Goal: Find specific page/section: Find specific page/section

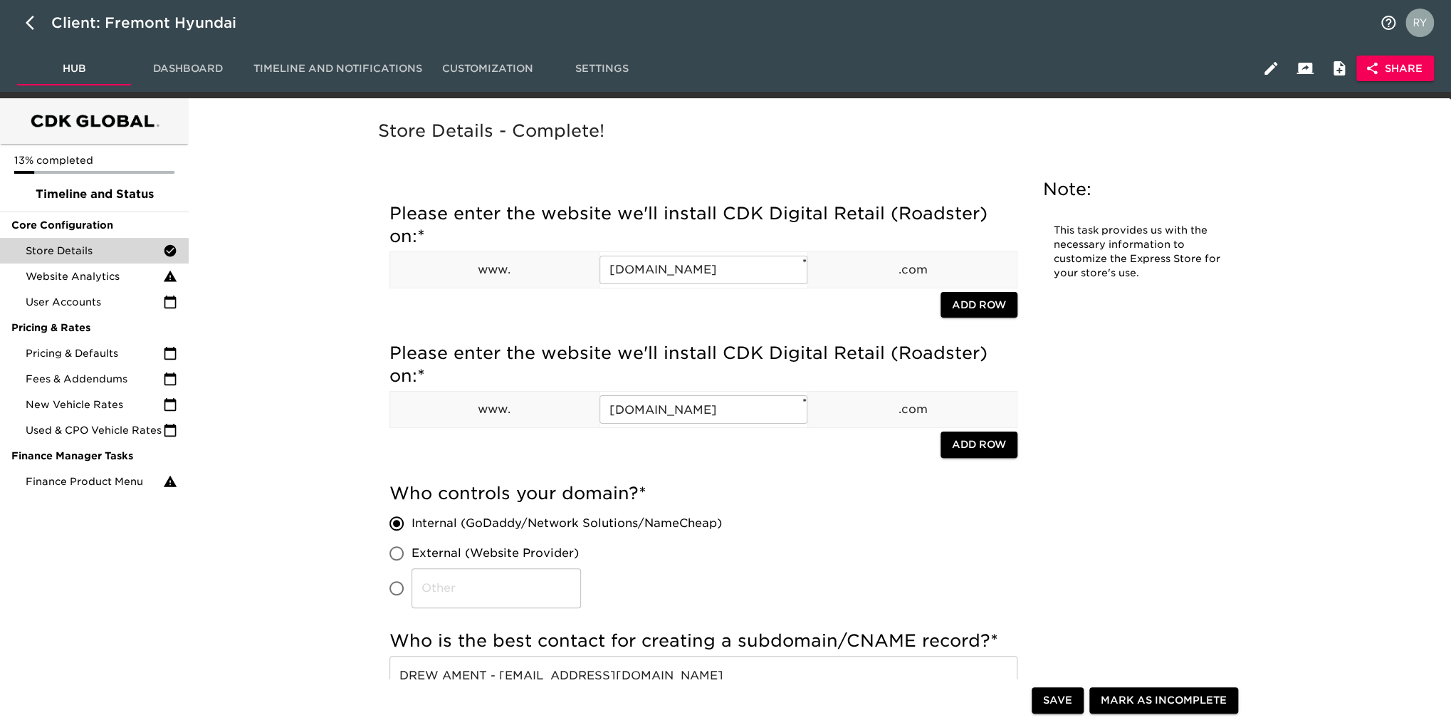
click at [27, 23] on icon "button" at bounding box center [30, 23] width 9 height 14
select select "10"
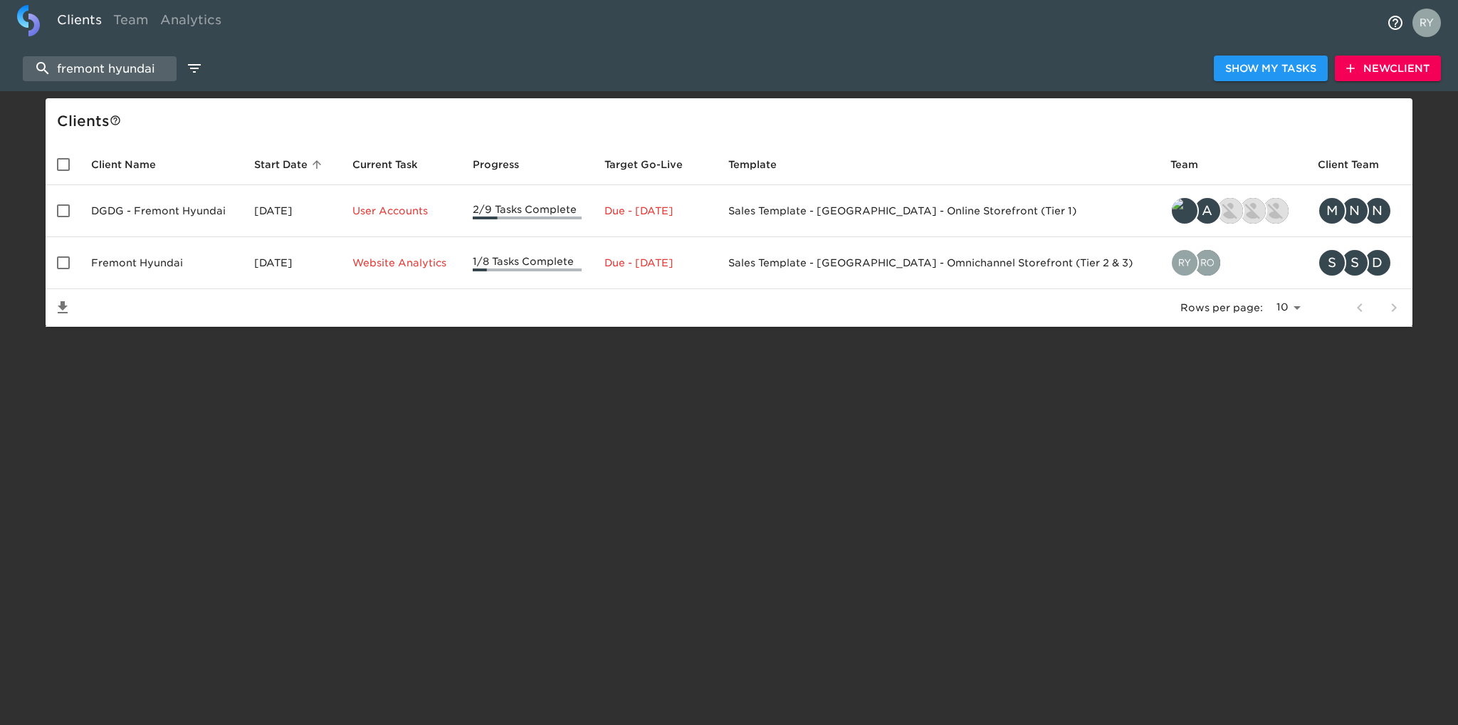
click at [122, 263] on td "Fremont Hyundai" at bounding box center [161, 263] width 163 height 52
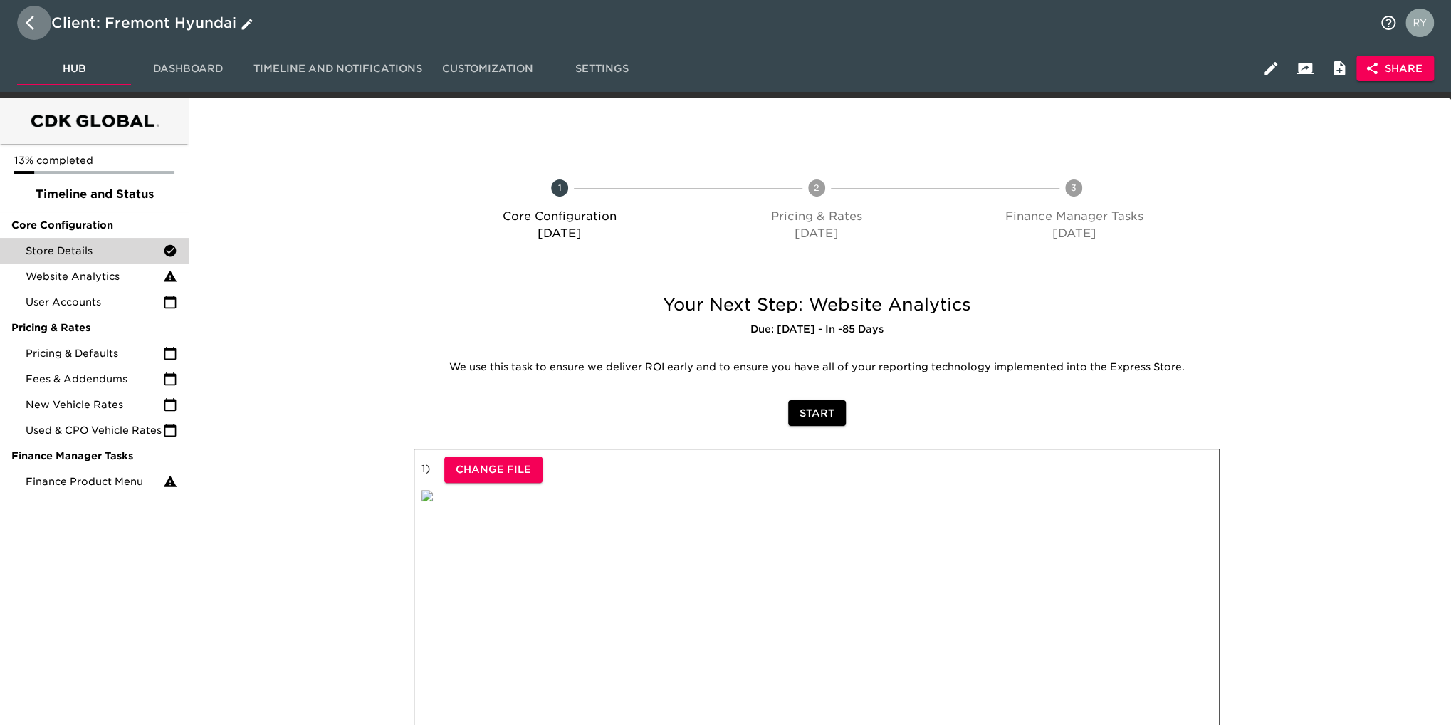
click at [28, 24] on icon "button" at bounding box center [30, 23] width 9 height 14
select select "10"
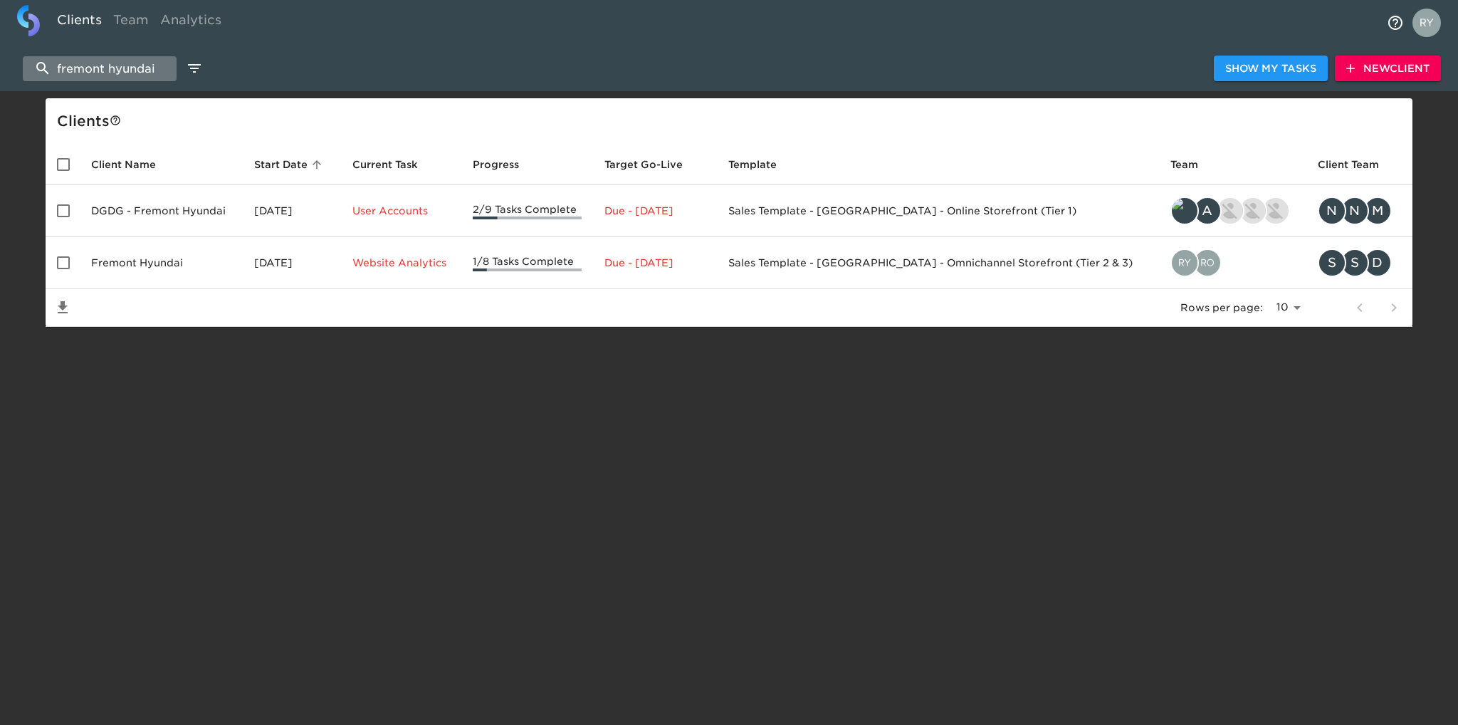
drag, startPoint x: 162, startPoint y: 66, endPoint x: 35, endPoint y: 66, distance: 126.7
click at [35, 66] on input "fremont hyundai" at bounding box center [100, 68] width 154 height 25
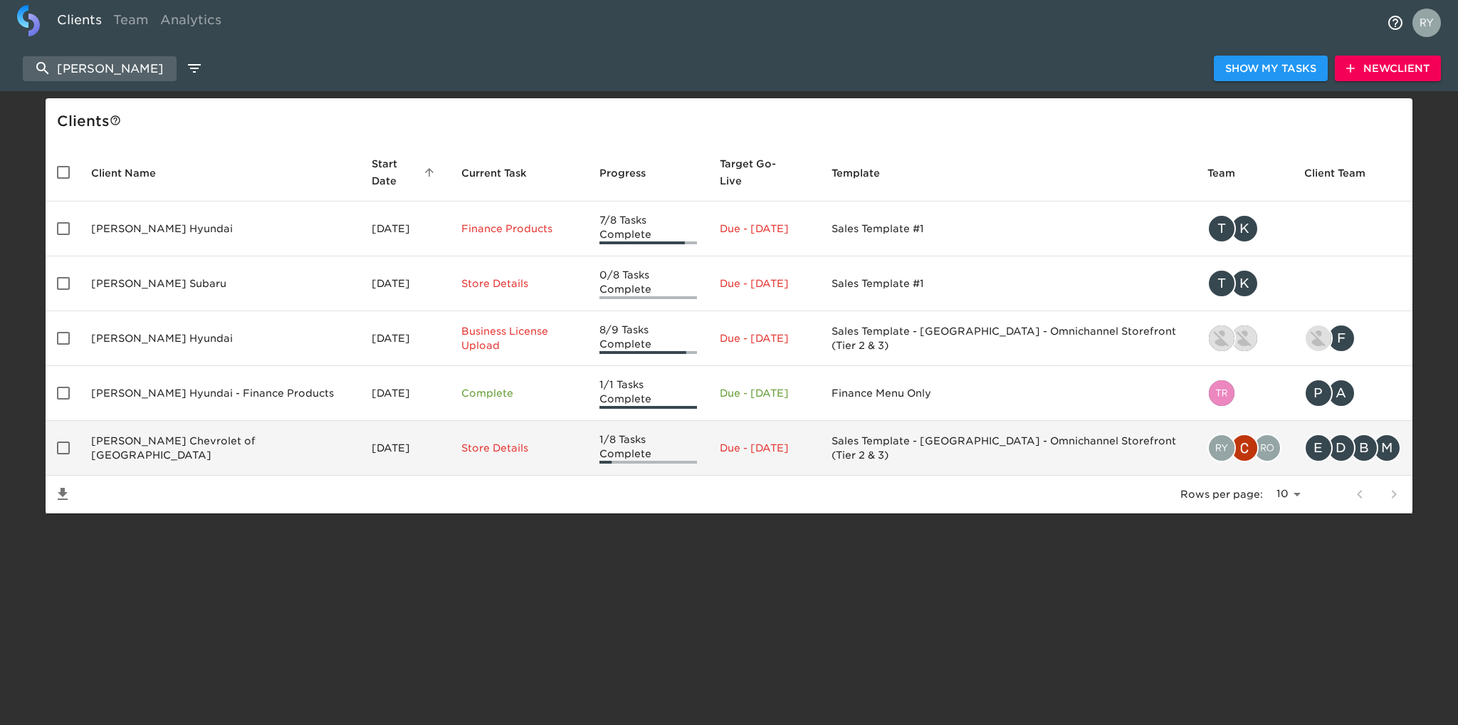
type input "[PERSON_NAME]"
click at [207, 421] on td "[PERSON_NAME] Chevrolet of [GEOGRAPHIC_DATA]" at bounding box center [220, 448] width 281 height 55
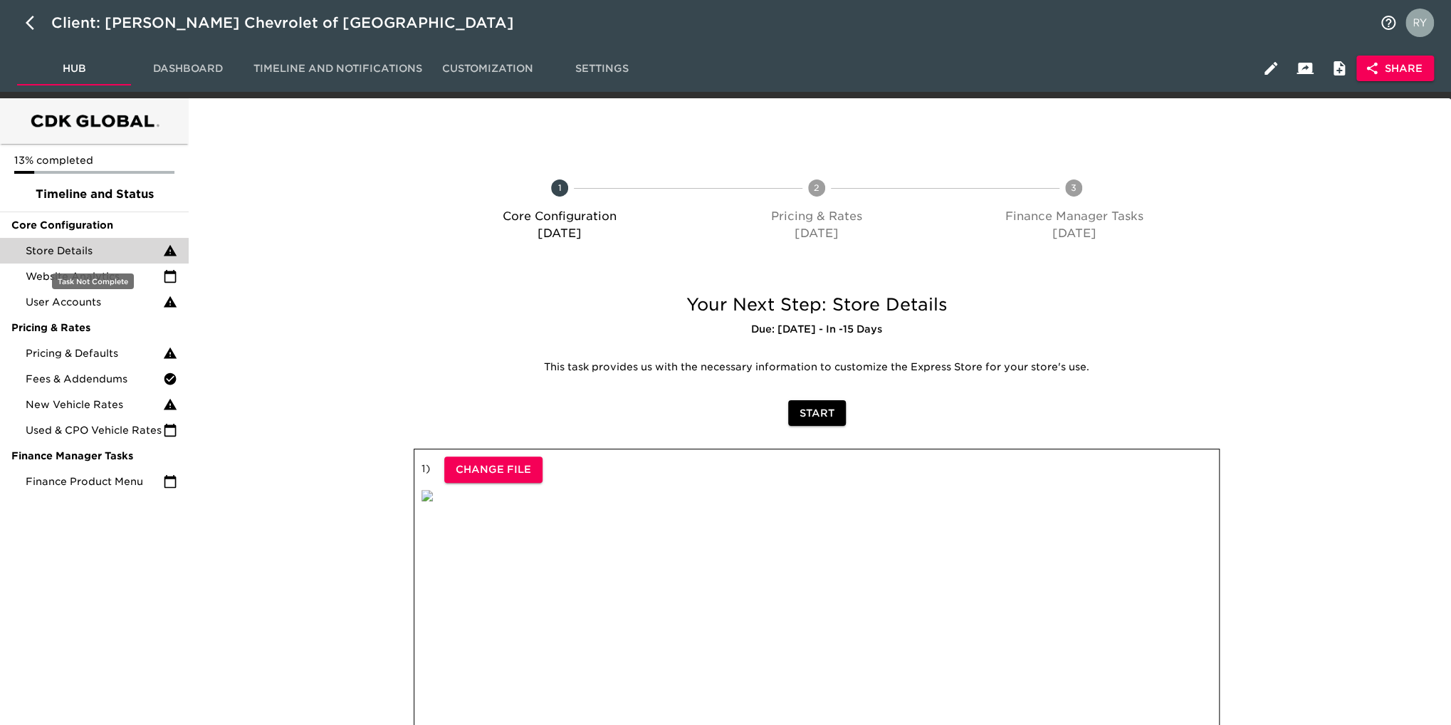
click at [86, 255] on span "Store Details" at bounding box center [94, 251] width 137 height 14
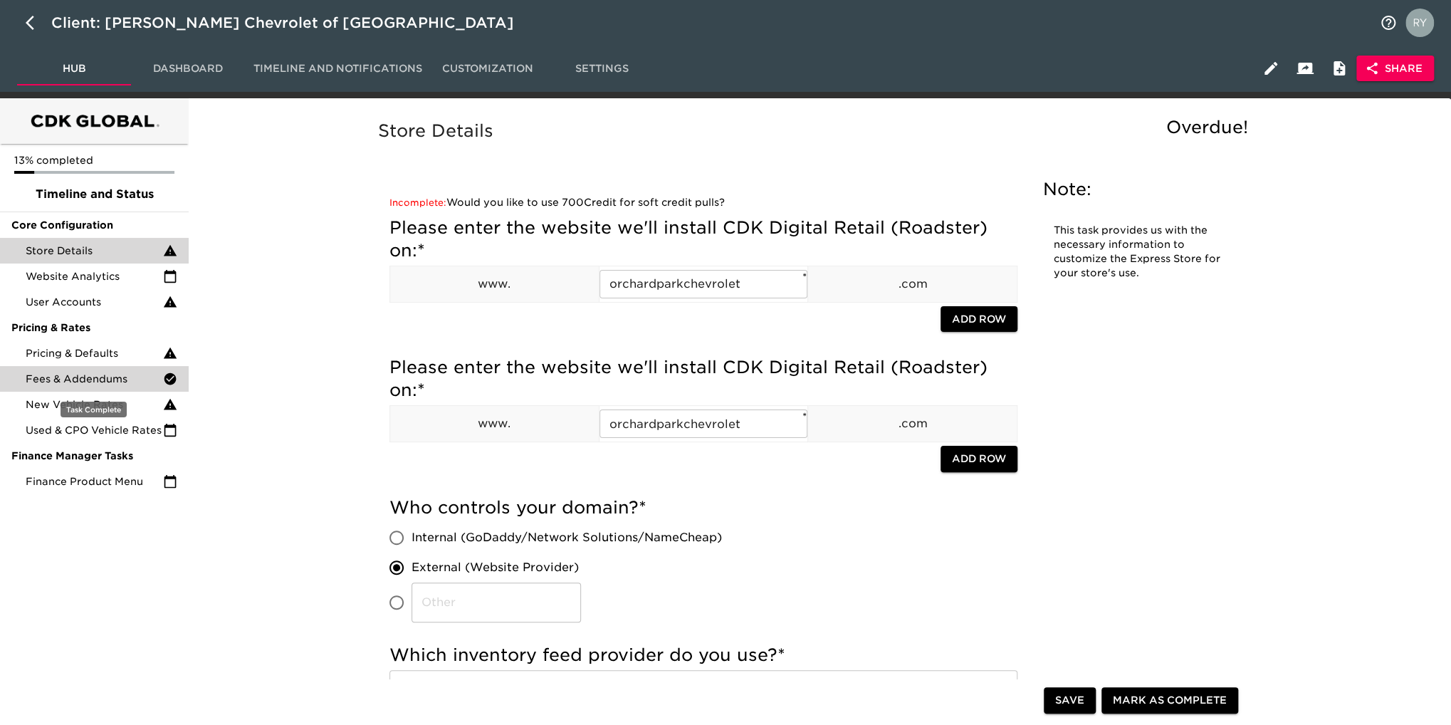
click at [100, 379] on span "Fees & Addendums" at bounding box center [94, 379] width 137 height 14
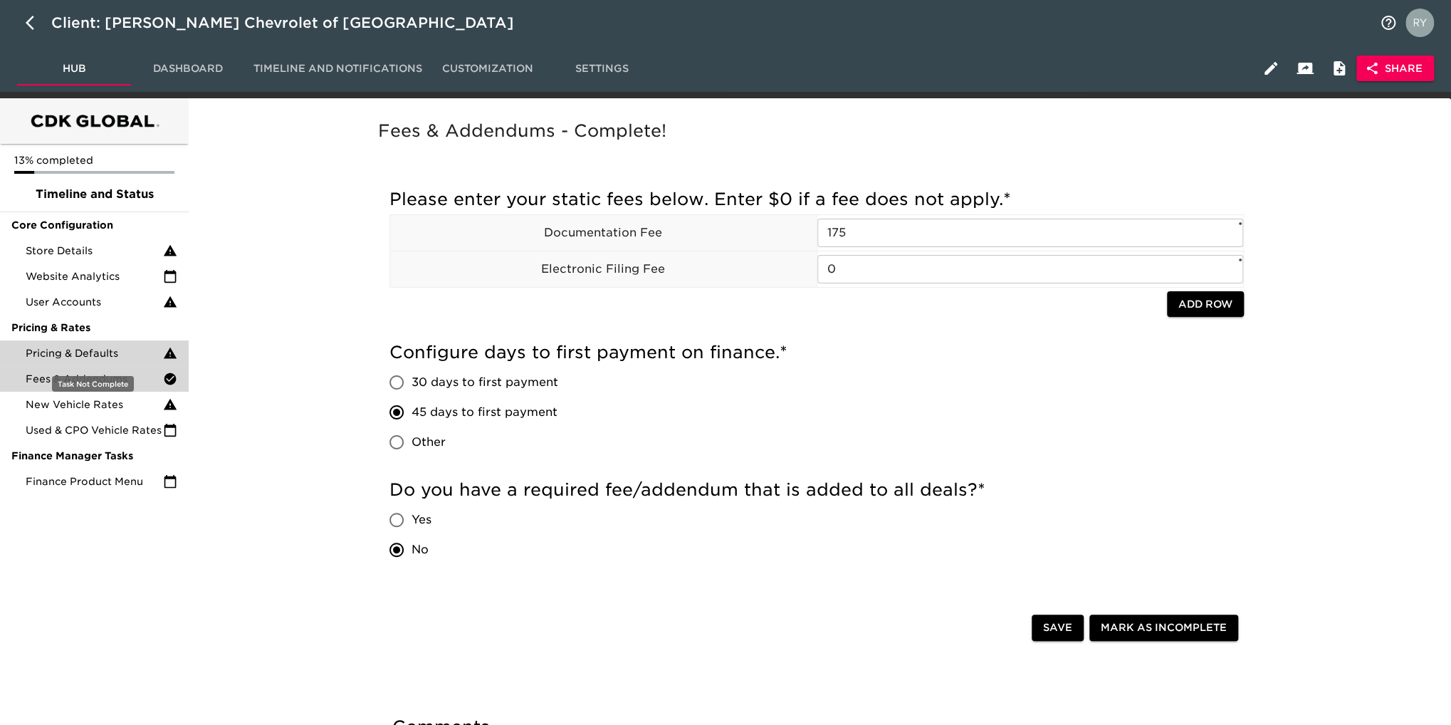
click at [100, 359] on span "Pricing & Defaults" at bounding box center [94, 353] width 137 height 14
